Goal: Transaction & Acquisition: Purchase product/service

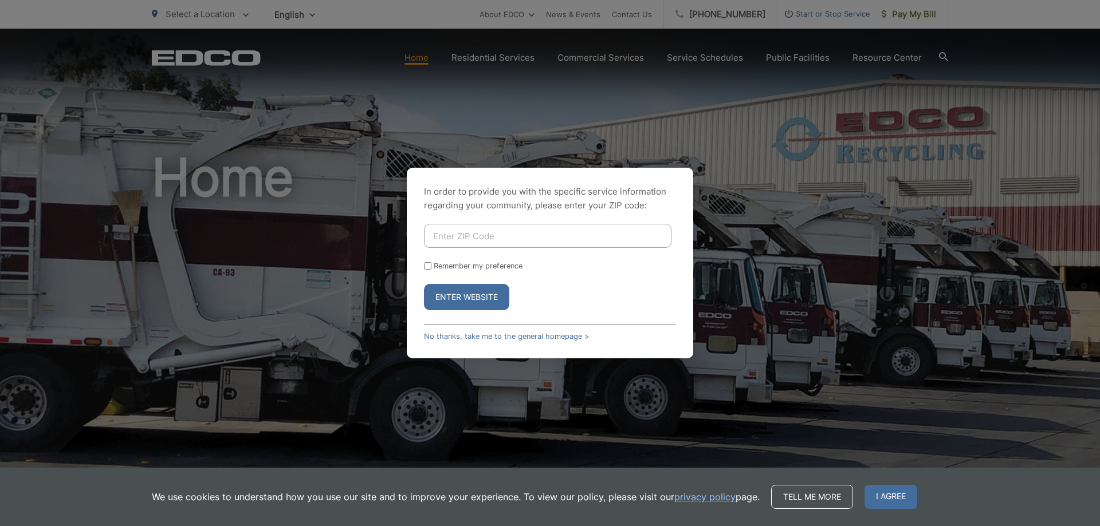
click at [483, 238] on input "Enter ZIP Code" at bounding box center [547, 236] width 247 height 24
type input "92083"
click at [453, 292] on button "Enter Website" at bounding box center [466, 297] width 85 height 26
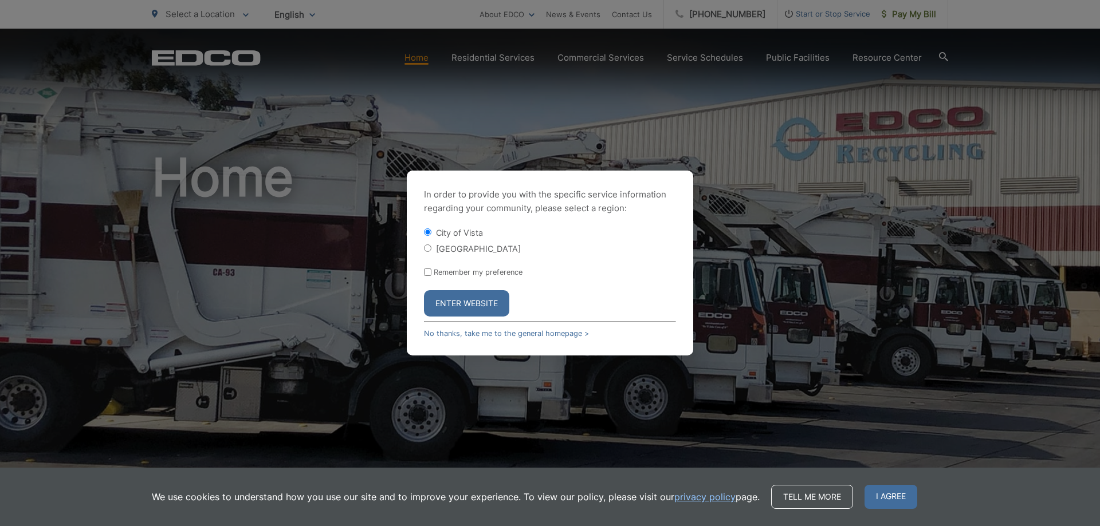
click at [476, 307] on button "Enter Website" at bounding box center [466, 303] width 85 height 26
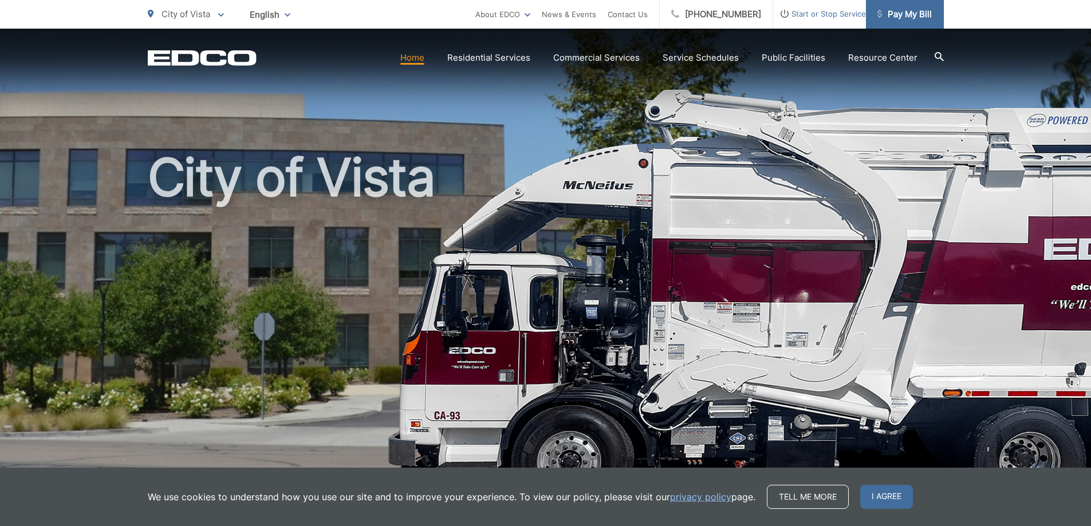
click at [907, 19] on span "Pay My Bill" at bounding box center [905, 14] width 54 height 14
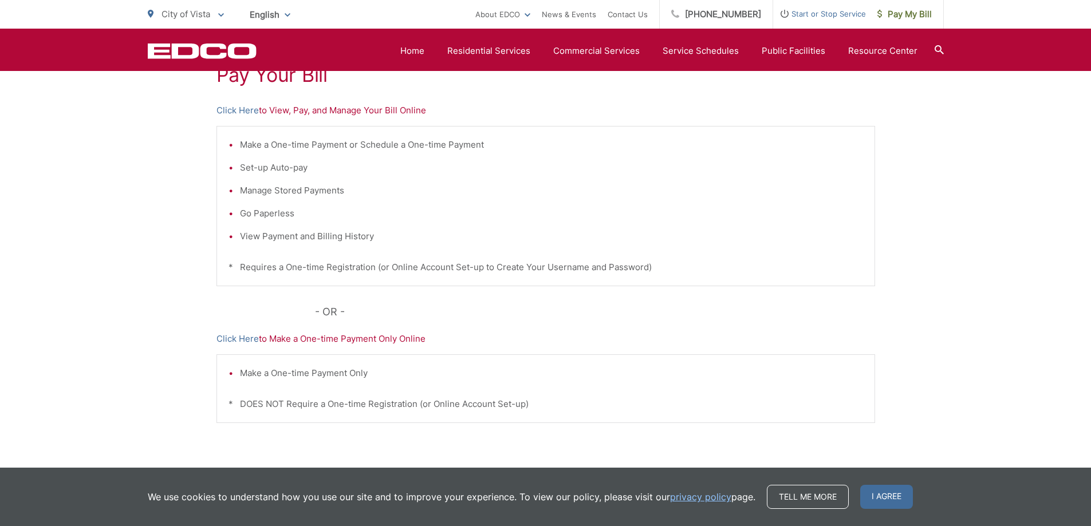
scroll to position [233, 0]
click at [226, 108] on link "Click Here" at bounding box center [238, 112] width 42 height 14
click at [236, 113] on link "Click Here" at bounding box center [238, 112] width 42 height 14
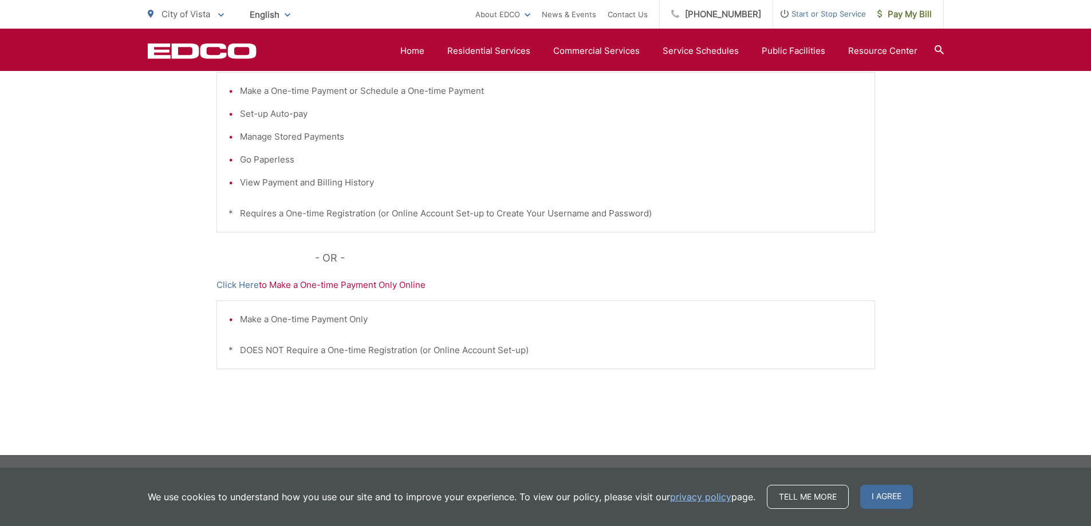
scroll to position [116, 0]
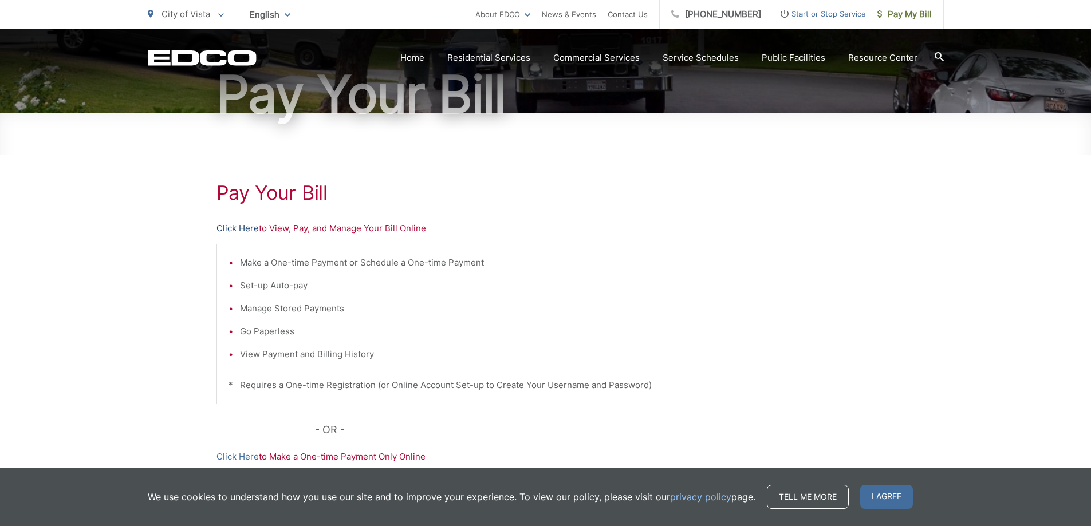
click at [231, 229] on link "Click Here" at bounding box center [238, 229] width 42 height 14
click at [231, 228] on link "Click Here" at bounding box center [238, 229] width 42 height 14
